Goal: Find specific page/section: Find specific page/section

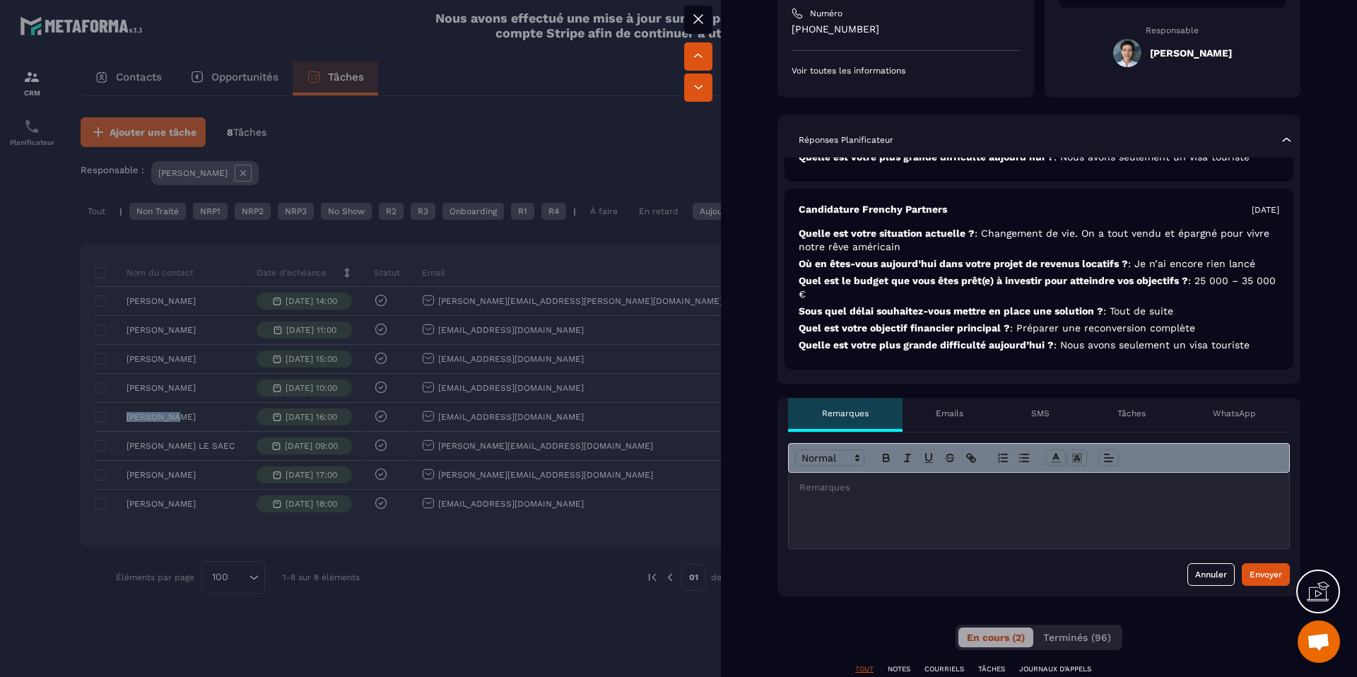
scroll to position [435, 0]
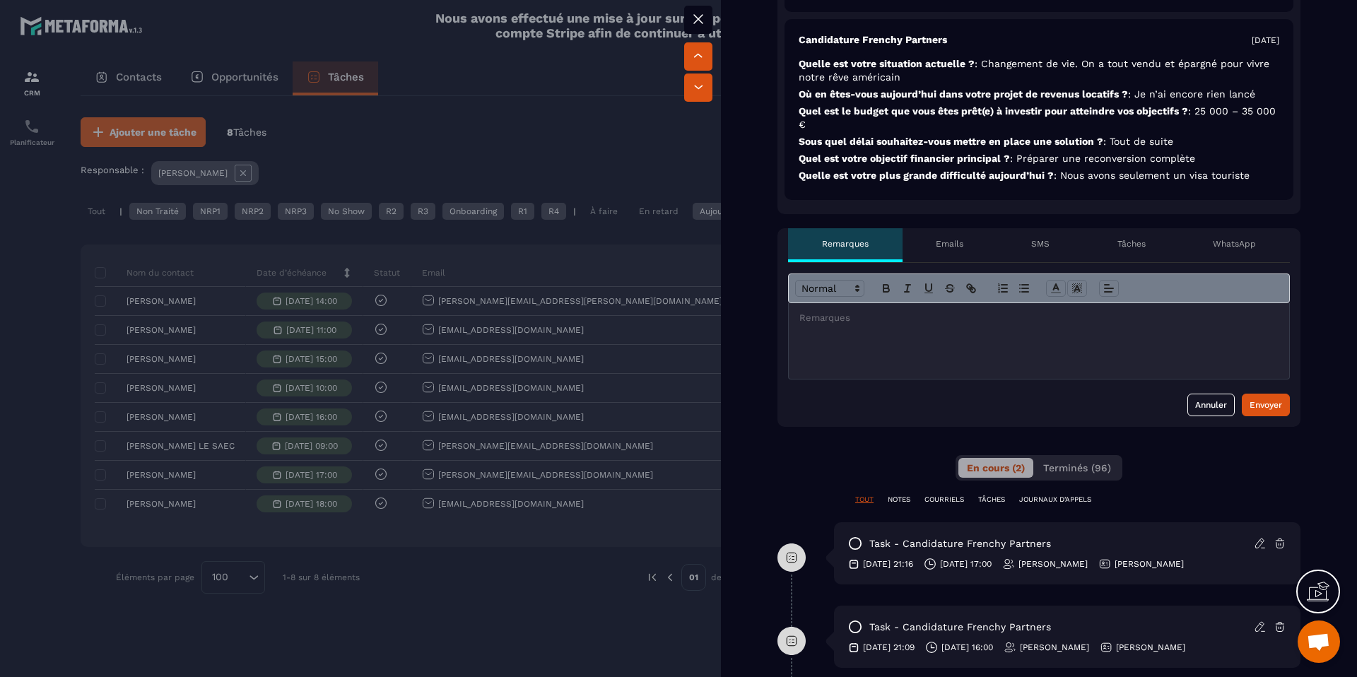
click at [949, 255] on div "Emails" at bounding box center [950, 245] width 95 height 34
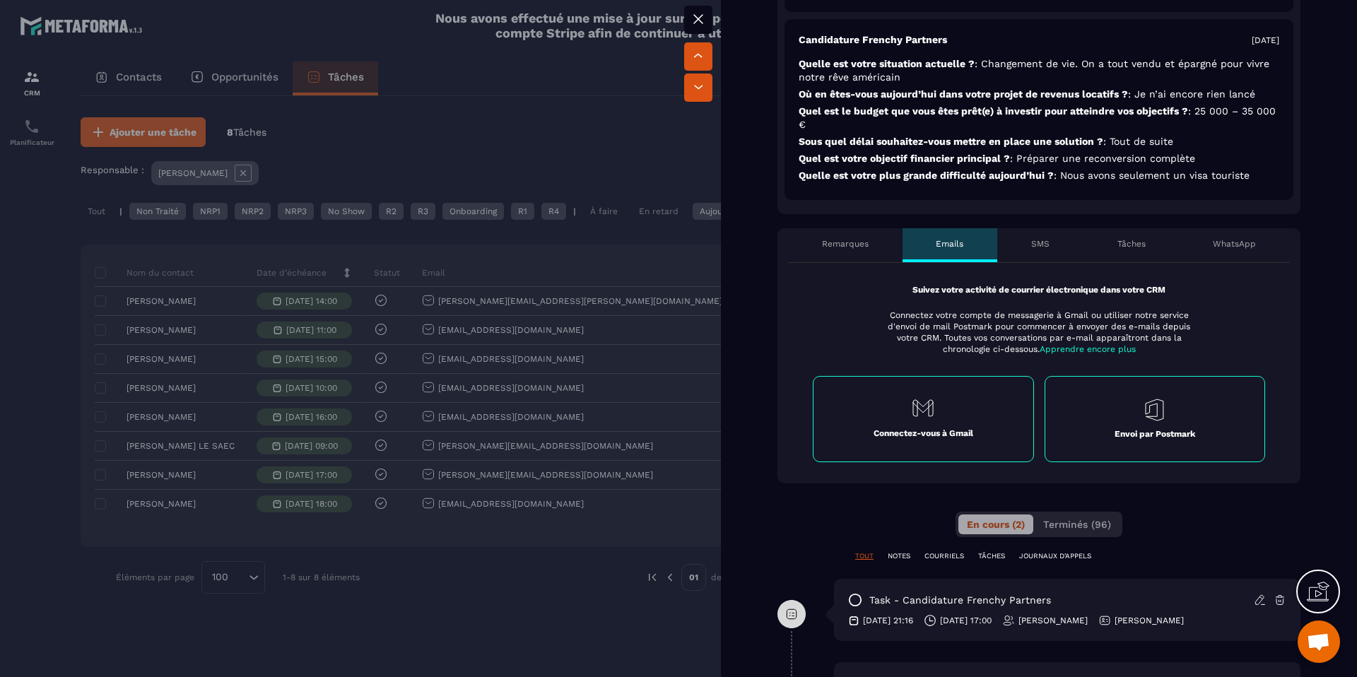
click at [903, 252] on div "Emails" at bounding box center [950, 245] width 95 height 34
click at [878, 252] on div "Remarques" at bounding box center [845, 245] width 115 height 34
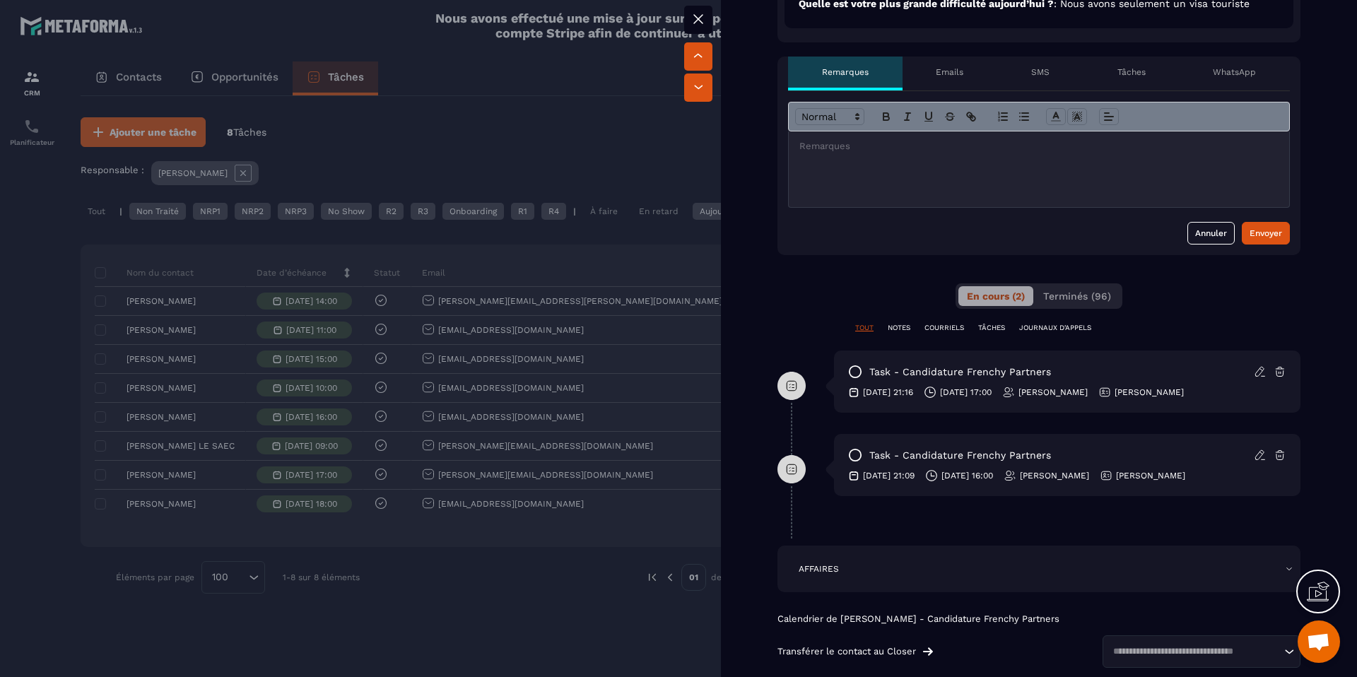
scroll to position [640, 0]
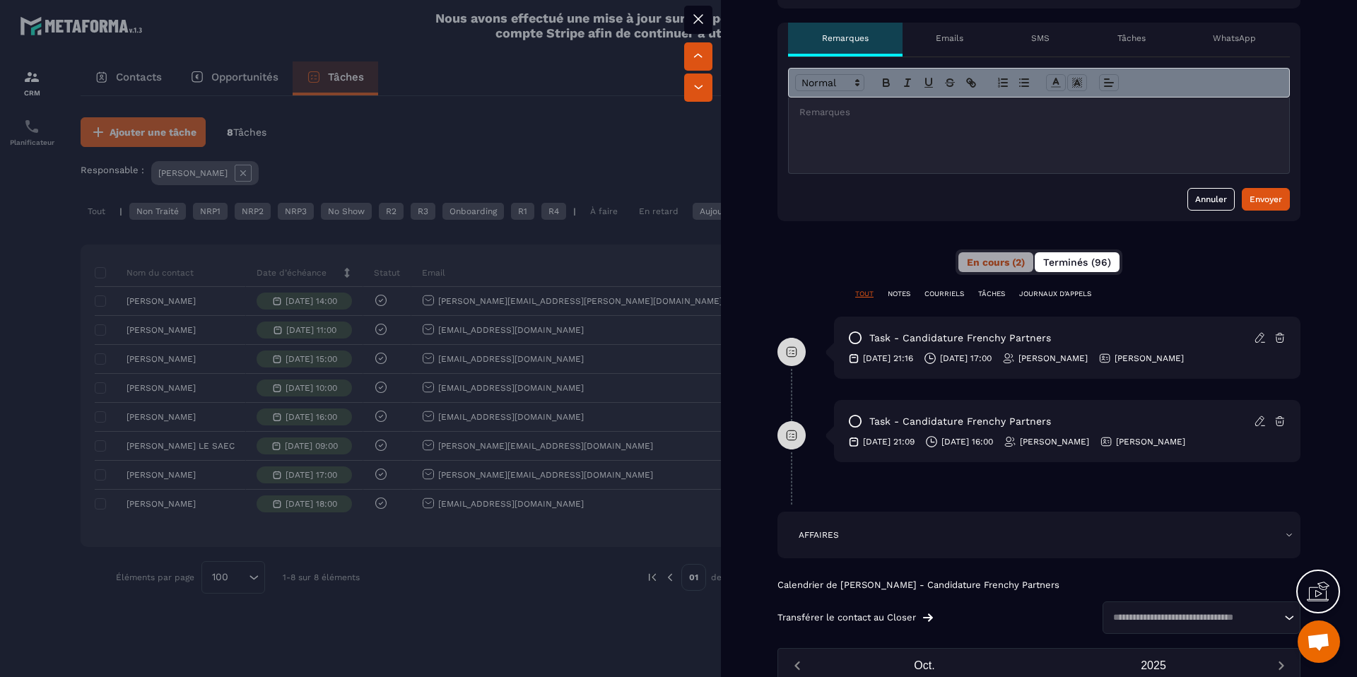
click at [1043, 265] on span "Terminés (96)" at bounding box center [1077, 262] width 68 height 11
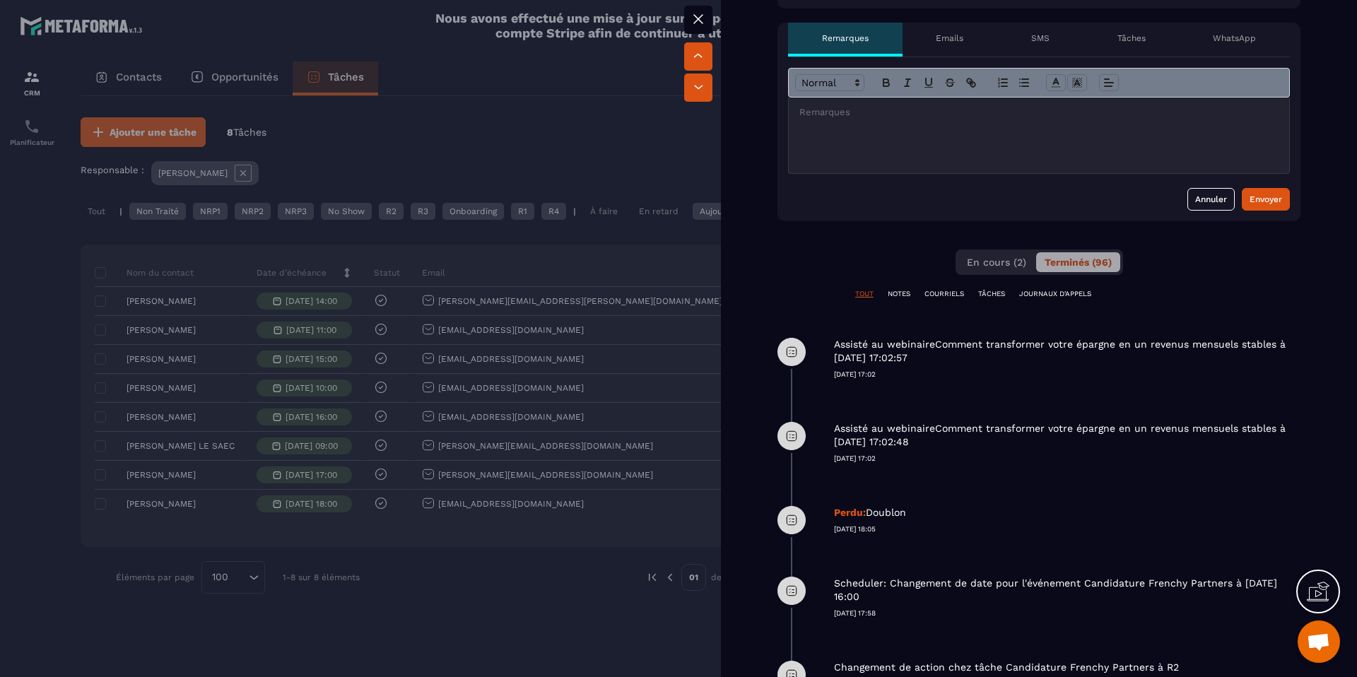
click at [907, 289] on p "NOTES" at bounding box center [899, 294] width 23 height 10
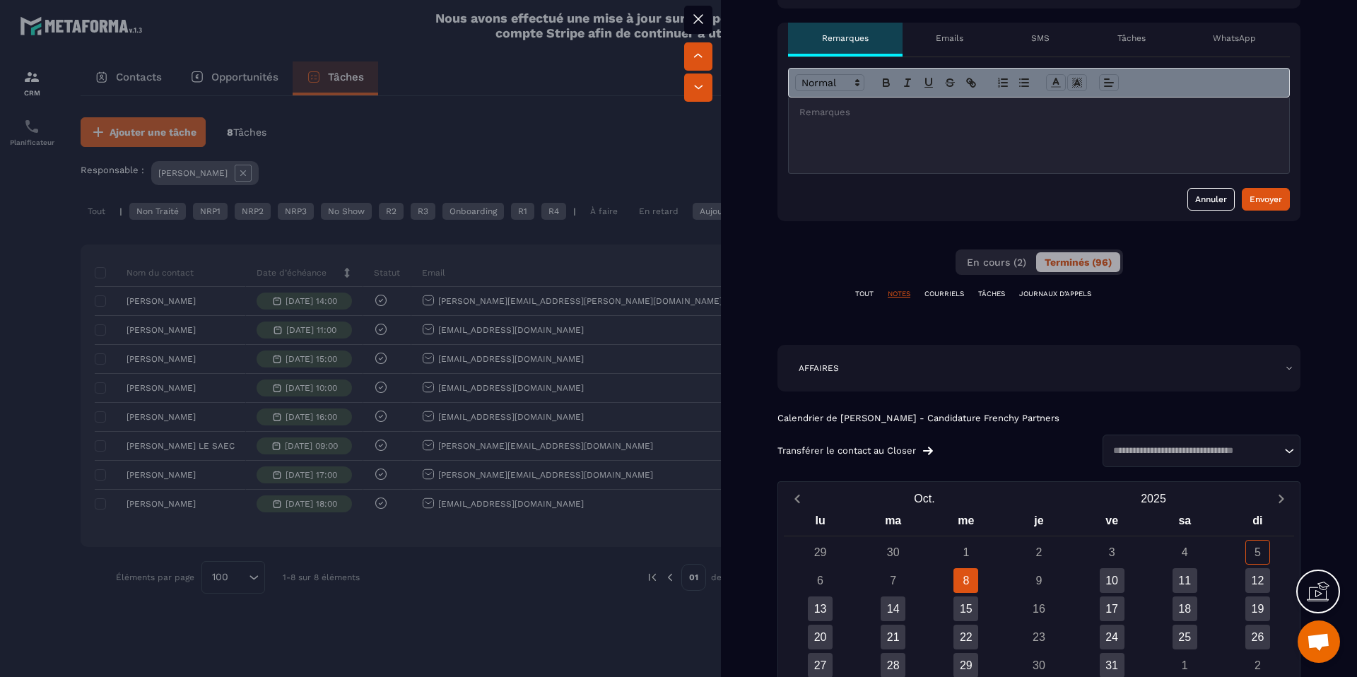
click at [915, 356] on div "AFFAIRES" at bounding box center [1039, 368] width 523 height 47
click at [930, 374] on div "AFFAIRES" at bounding box center [1039, 368] width 523 height 47
click at [1284, 365] on div "AFFAIRES" at bounding box center [1039, 368] width 523 height 47
click at [1285, 369] on icon at bounding box center [1289, 368] width 8 height 8
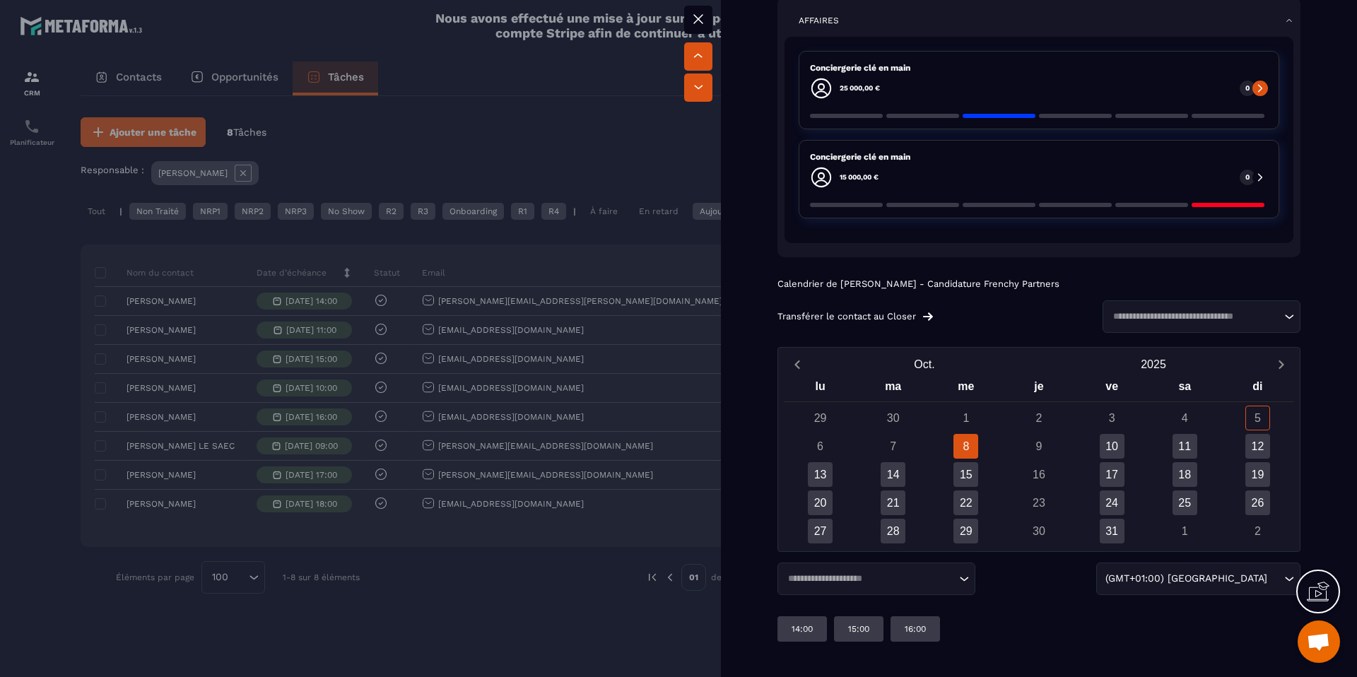
scroll to position [157, 0]
click at [592, 112] on div at bounding box center [678, 338] width 1357 height 677
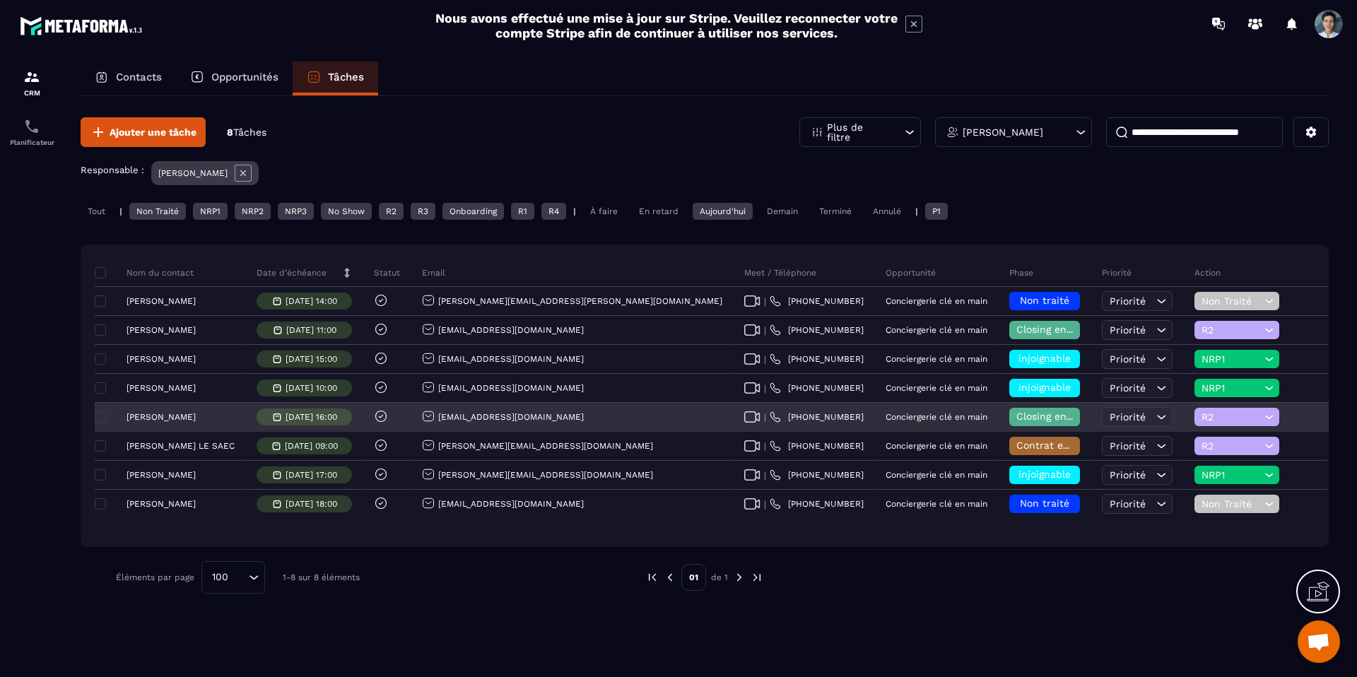
click at [166, 419] on p "[PERSON_NAME]" at bounding box center [161, 417] width 69 height 10
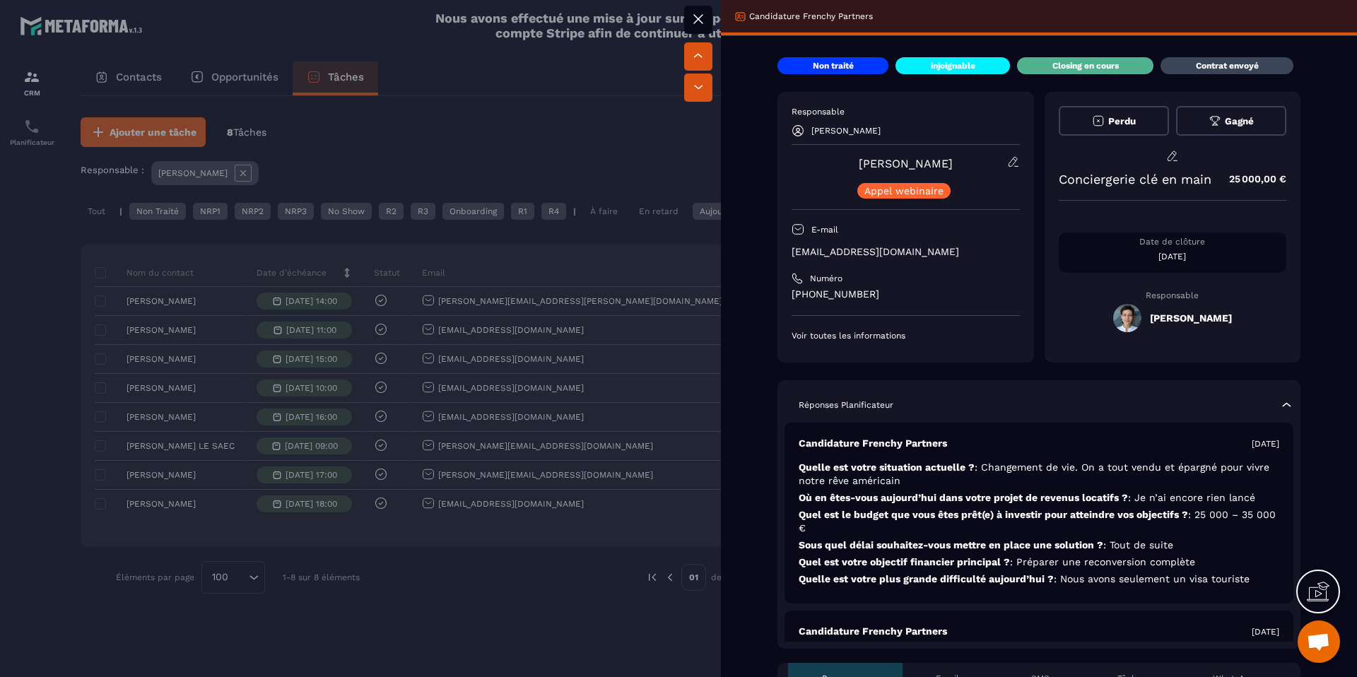
scroll to position [73, 0]
